Goal: Information Seeking & Learning: Learn about a topic

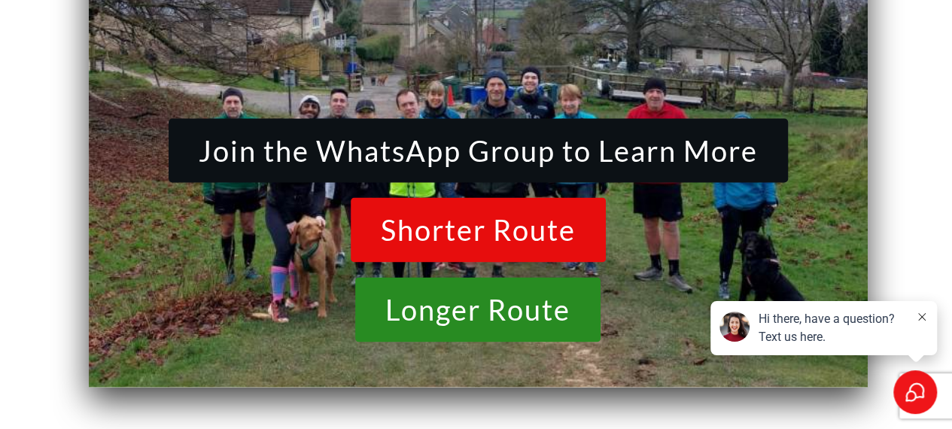
scroll to position [7303, 0]
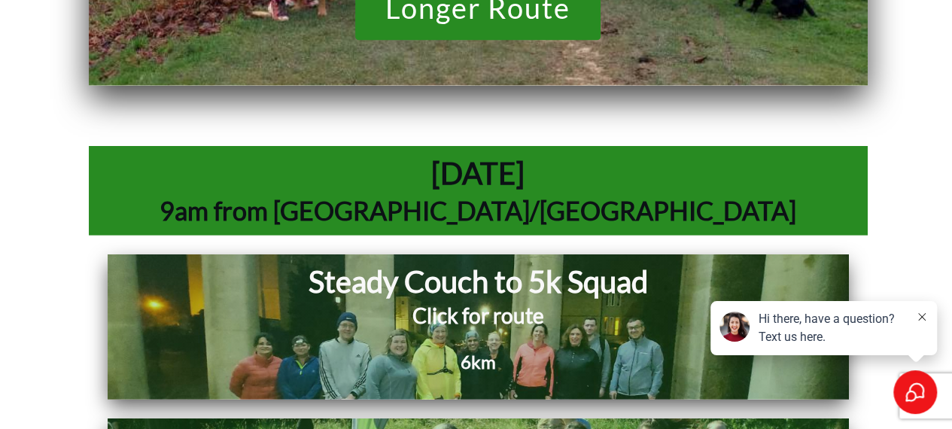
click at [537, 301] on h2 "Click for route" at bounding box center [478, 324] width 553 height 47
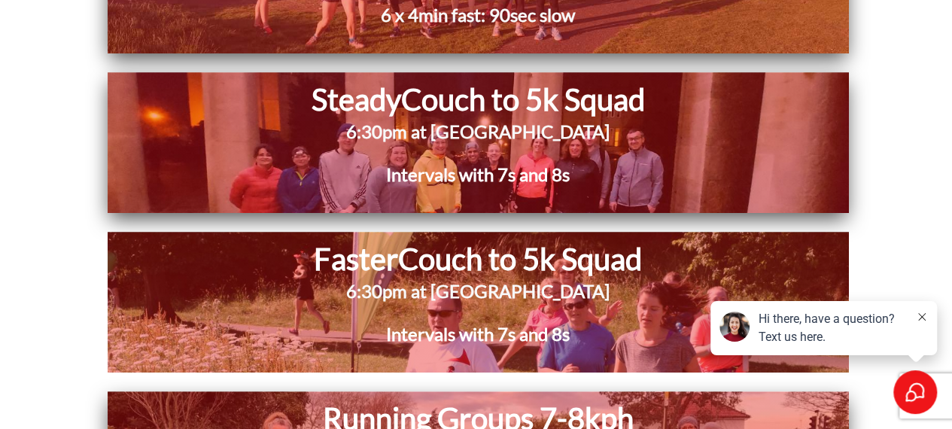
scroll to position [3765, 0]
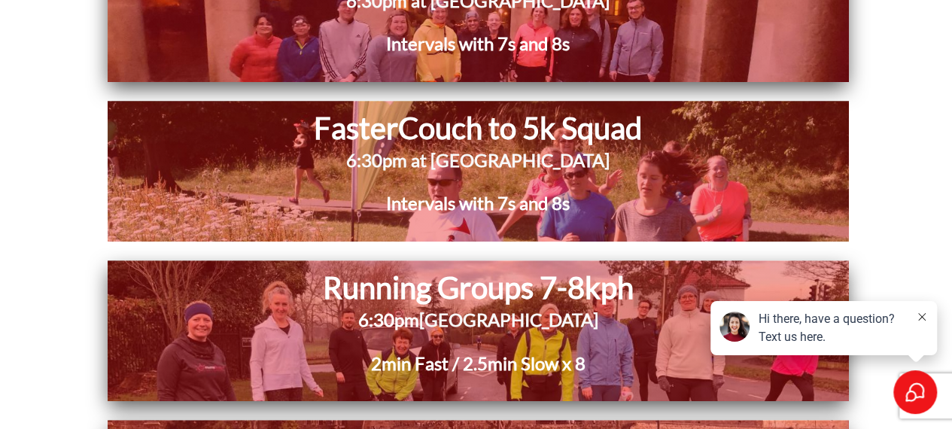
click at [922, 315] on icon at bounding box center [923, 317] width 8 height 8
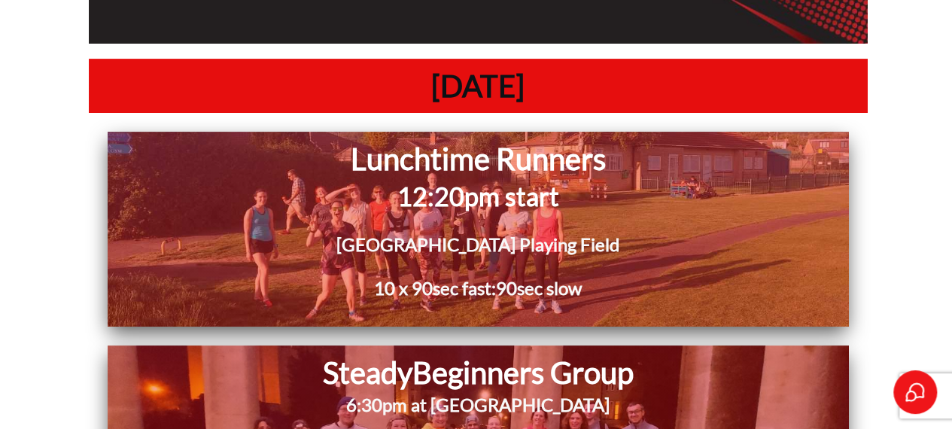
scroll to position [8884, 0]
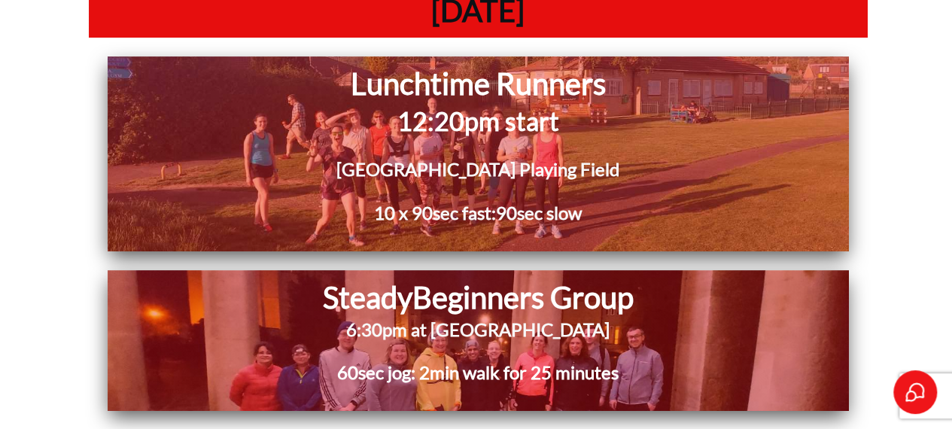
click at [501, 317] on h3 "6:30pm at [GEOGRAPHIC_DATA]" at bounding box center [478, 339] width 587 height 44
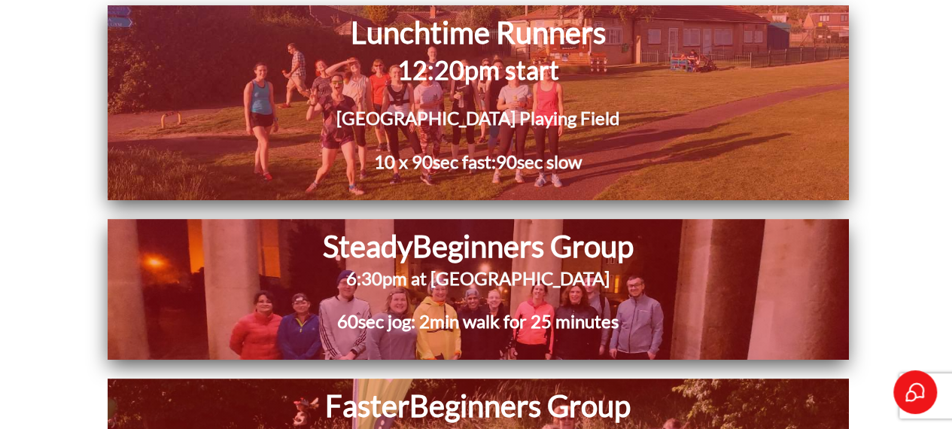
scroll to position [8960, 0]
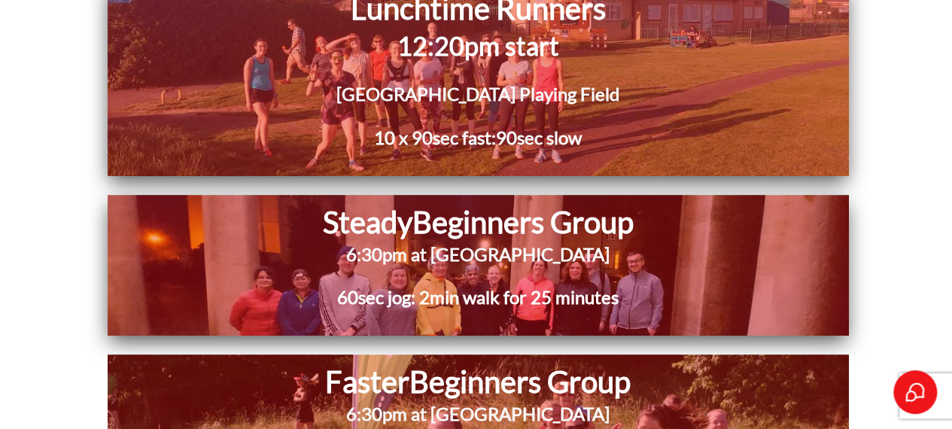
click at [474, 401] on h3 "6:30pm at [GEOGRAPHIC_DATA]" at bounding box center [478, 423] width 560 height 44
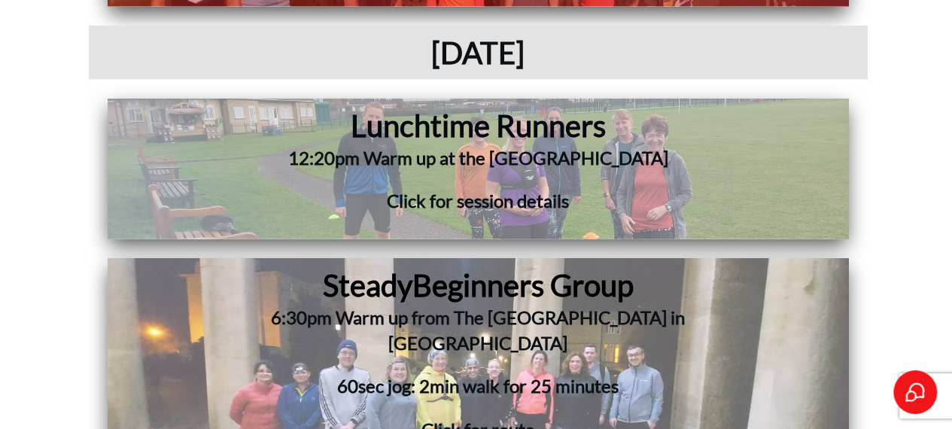
scroll to position [10089, 0]
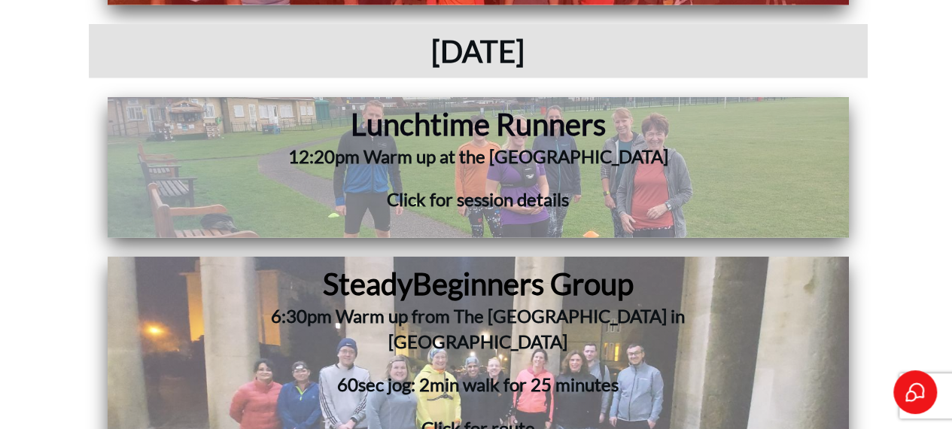
click at [484, 373] on span "60sec jog: 2min walk for 25 minutes" at bounding box center [478, 384] width 282 height 22
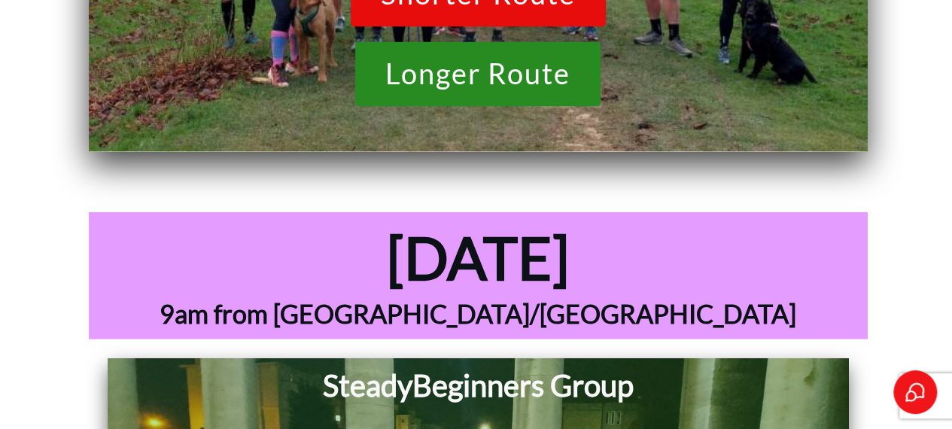
scroll to position [12724, 0]
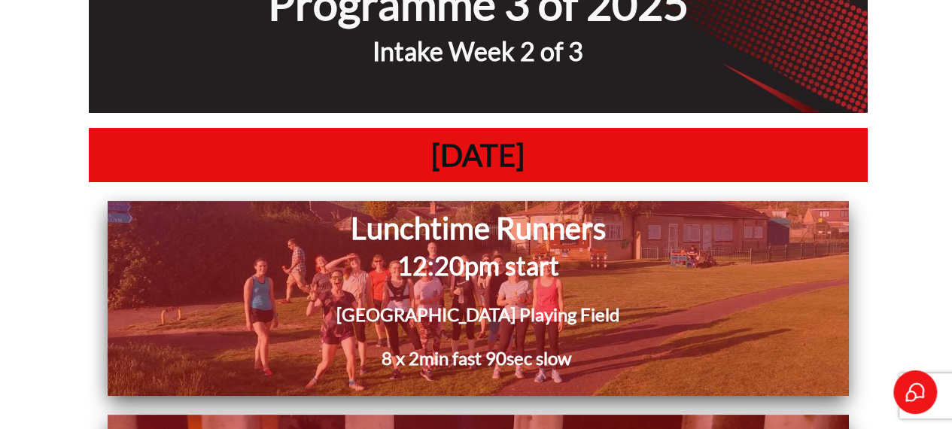
scroll to position [14230, 0]
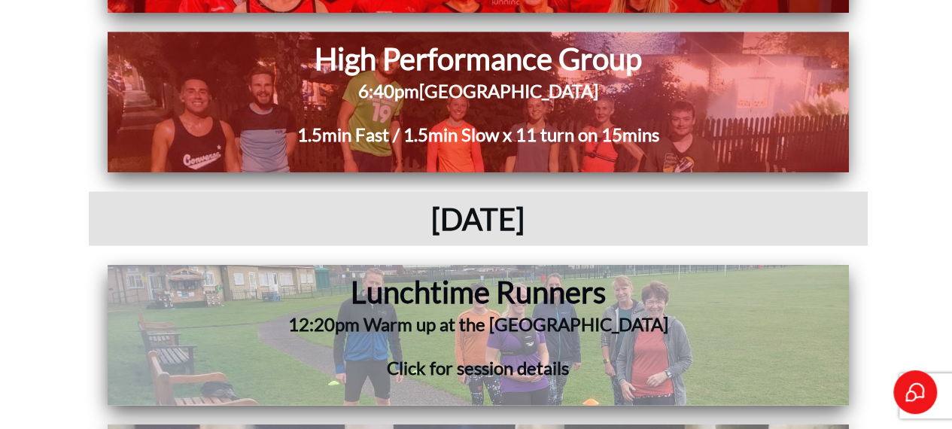
scroll to position [15510, 0]
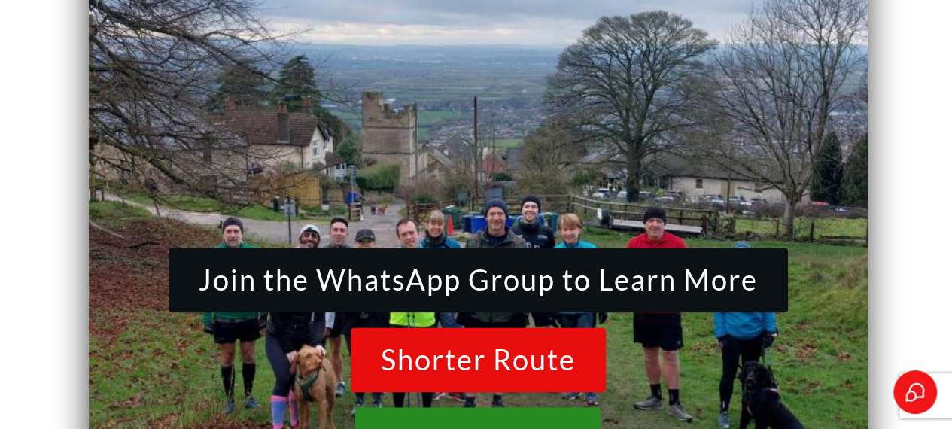
scroll to position [18070, 0]
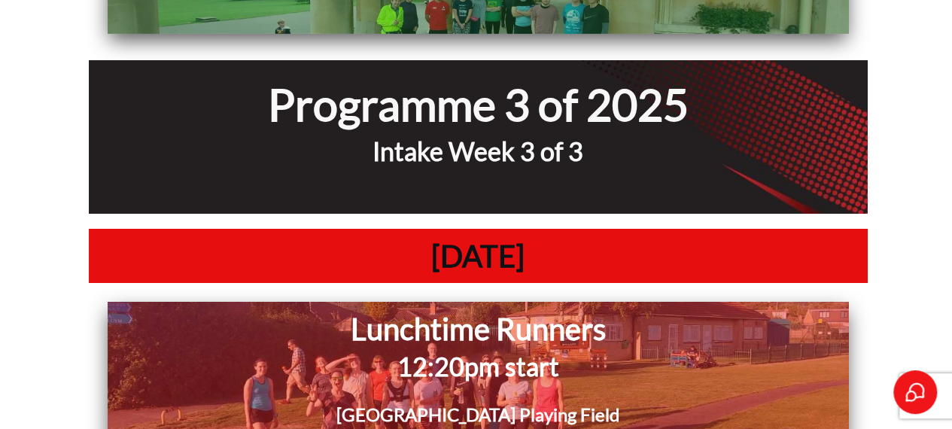
scroll to position [19726, 0]
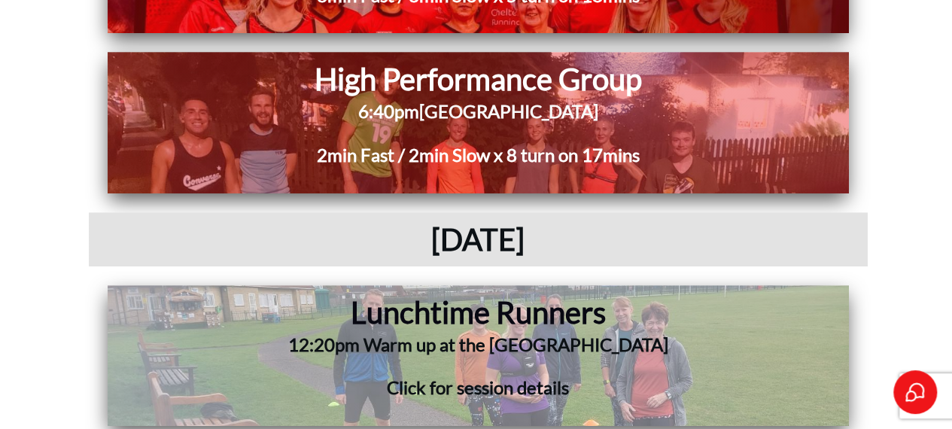
scroll to position [21006, 0]
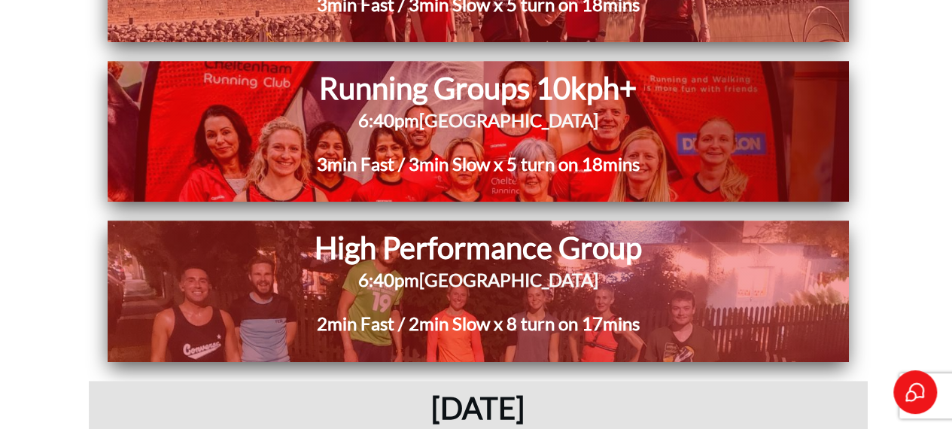
scroll to position [20856, 0]
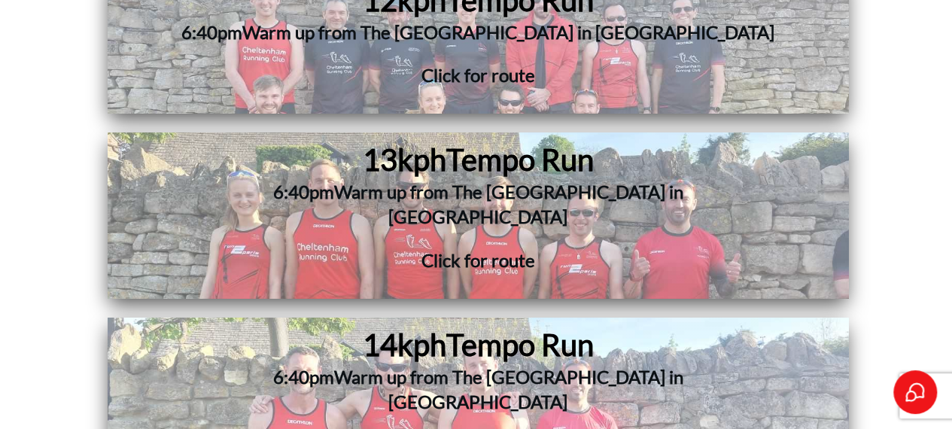
scroll to position [22587, 0]
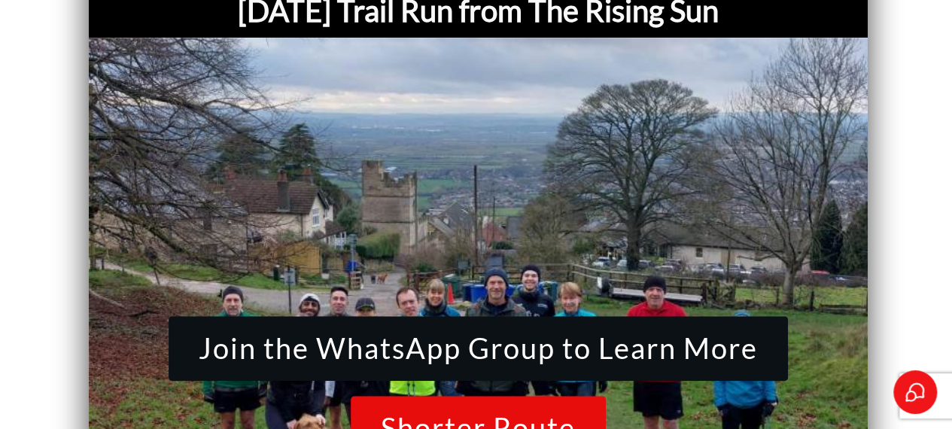
scroll to position [23340, 0]
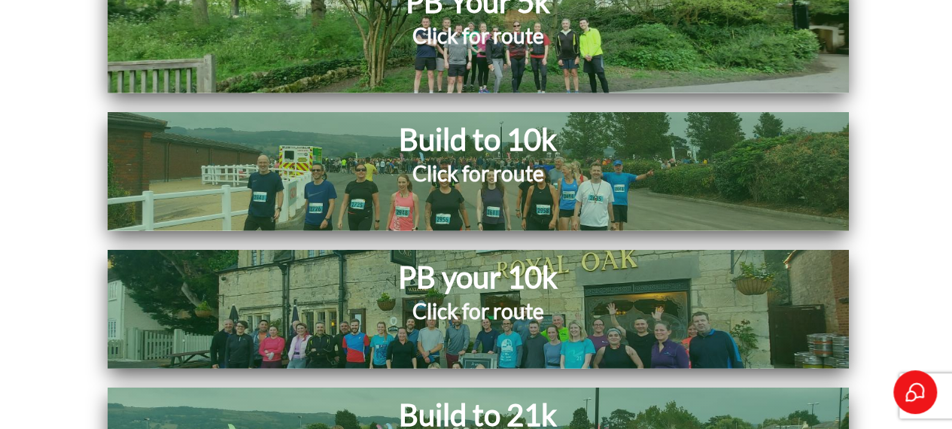
scroll to position [24545, 0]
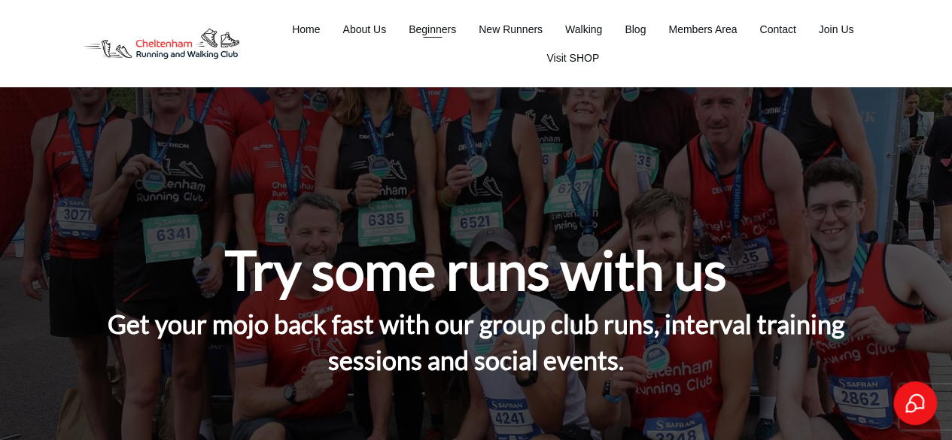
click at [426, 29] on span "Beginners" at bounding box center [432, 29] width 47 height 21
